Goal: Find specific page/section: Find specific page/section

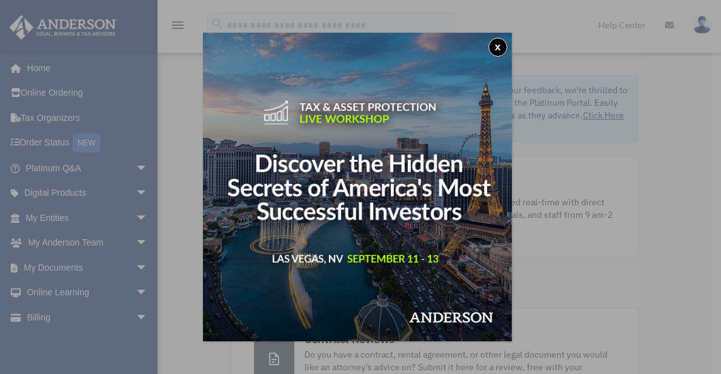
click at [454, 217] on img at bounding box center [357, 187] width 309 height 309
click at [501, 48] on button "x" at bounding box center [497, 47] width 19 height 19
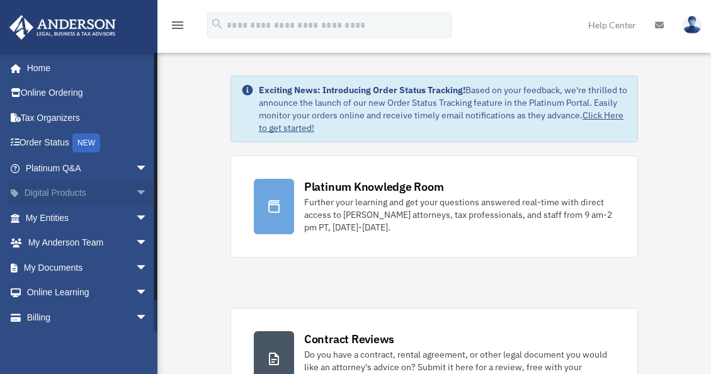
click at [135, 193] on span "arrow_drop_down" at bounding box center [147, 194] width 25 height 26
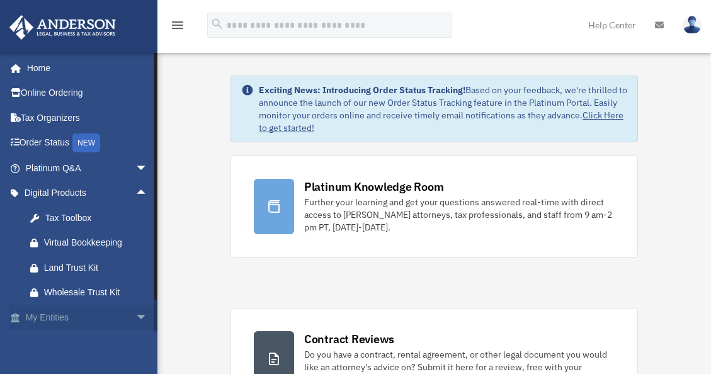
click at [135, 319] on span "arrow_drop_down" at bounding box center [147, 318] width 25 height 26
click at [70, 316] on link "My Entities arrow_drop_up" at bounding box center [88, 317] width 158 height 25
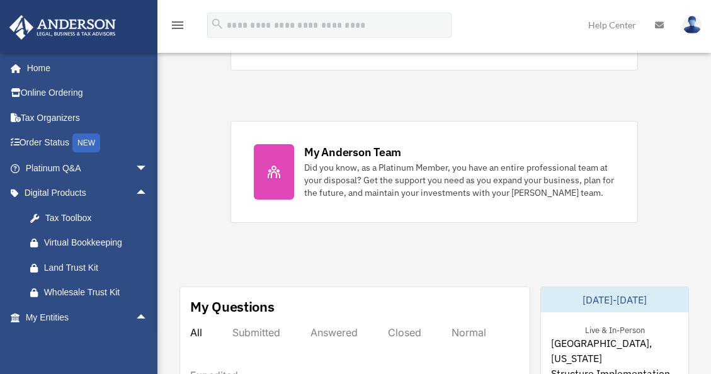
scroll to position [500, 0]
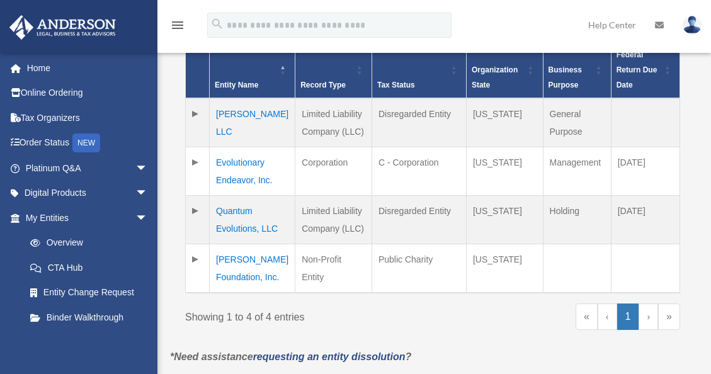
scroll to position [316, 0]
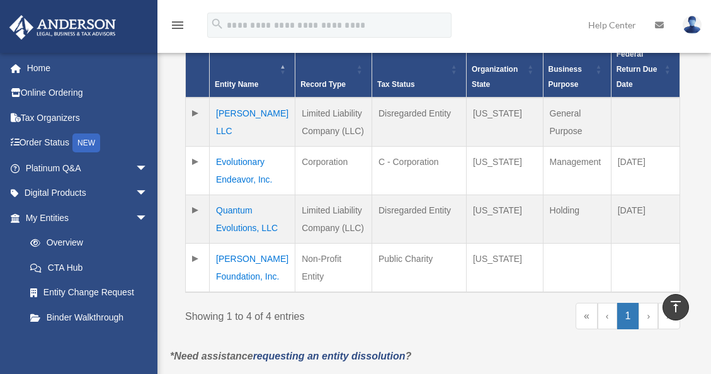
click at [241, 260] on td "[PERSON_NAME] Foundation, Inc." at bounding box center [253, 268] width 86 height 49
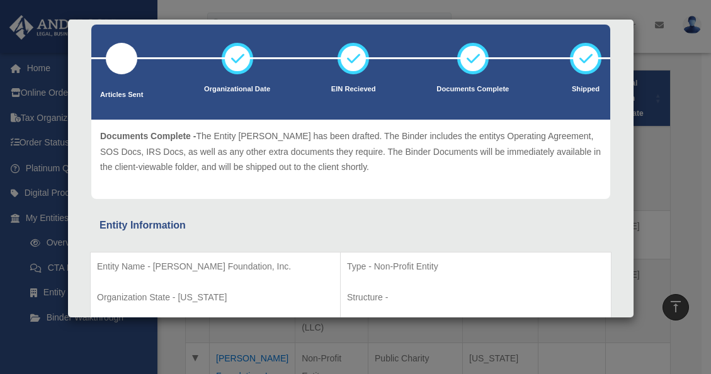
scroll to position [63, 0]
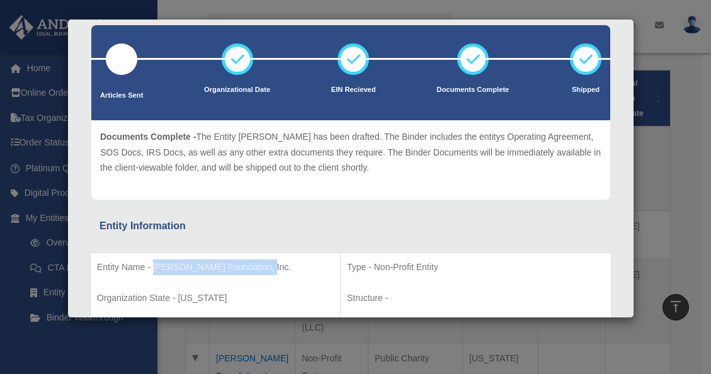
drag, startPoint x: 261, startPoint y: 265, endPoint x: 153, endPoint y: 269, distance: 108.5
click at [153, 269] on p "Entity Name - [PERSON_NAME] Foundation, Inc." at bounding box center [215, 268] width 237 height 16
copy p "[PERSON_NAME] Foundation, Inc."
